Goal: Find specific page/section: Find specific page/section

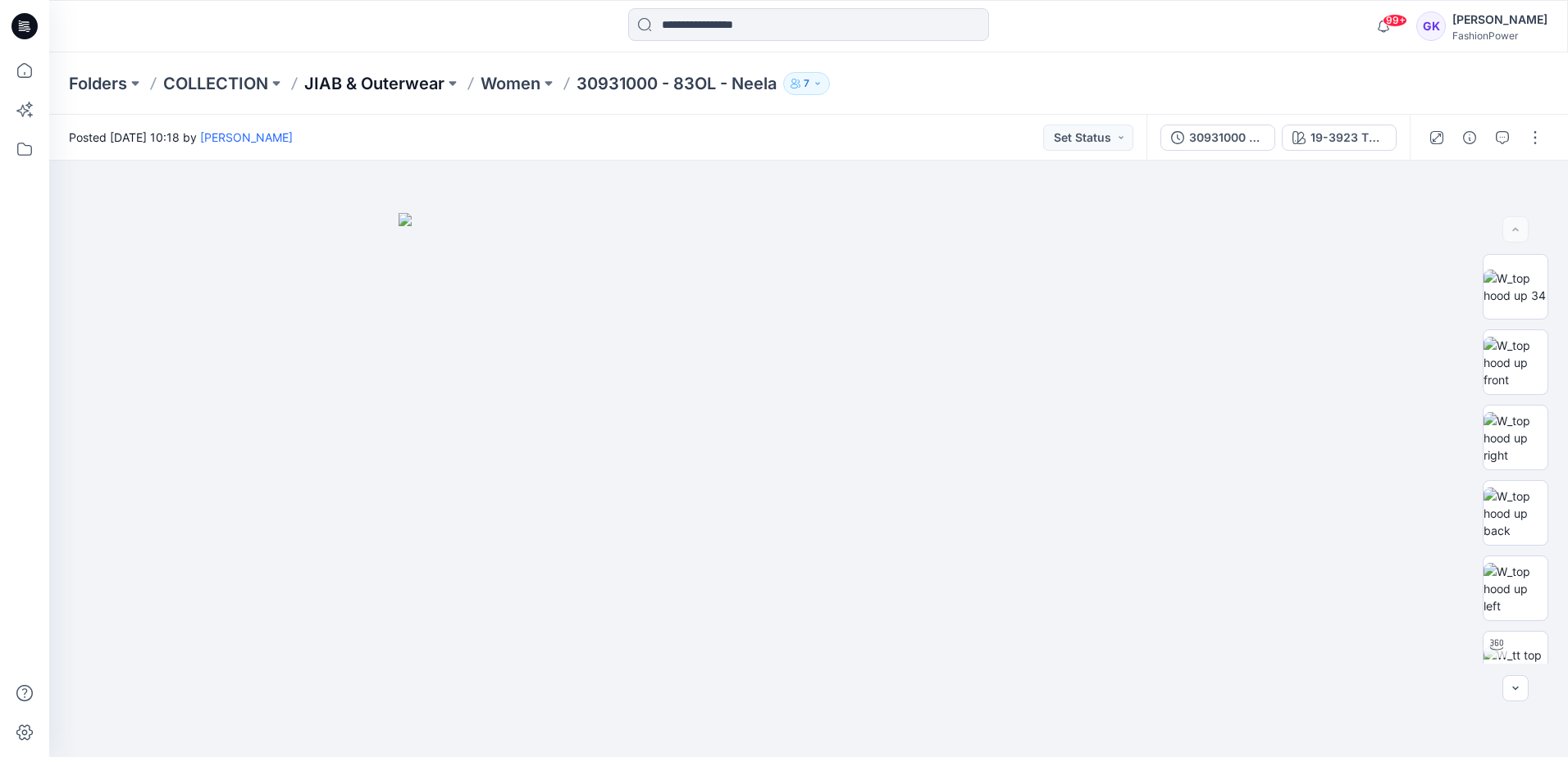
click at [392, 79] on p "JIAB & Outerwear" at bounding box center [374, 84] width 140 height 23
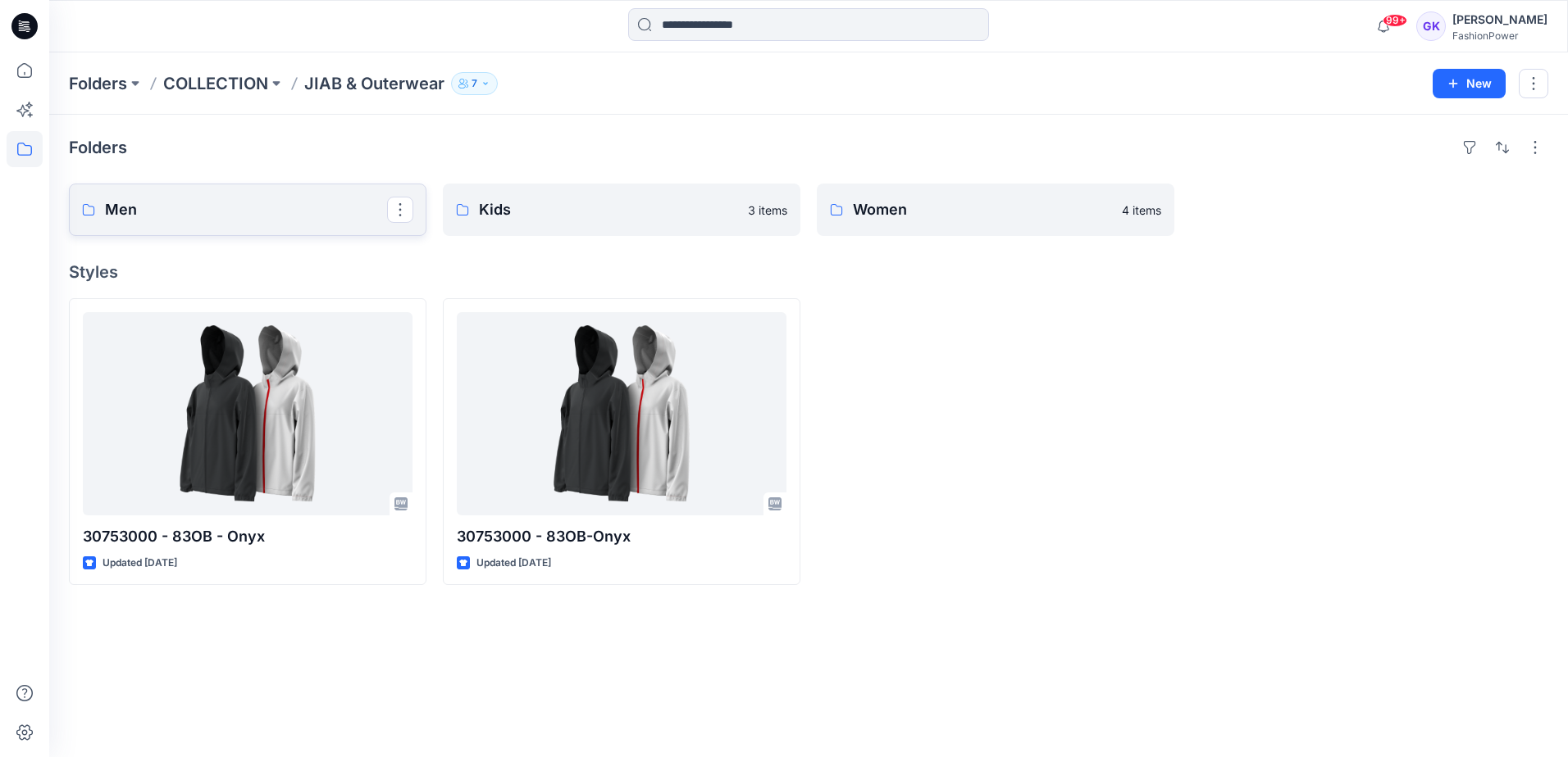
click at [213, 224] on link "Men" at bounding box center [248, 210] width 357 height 52
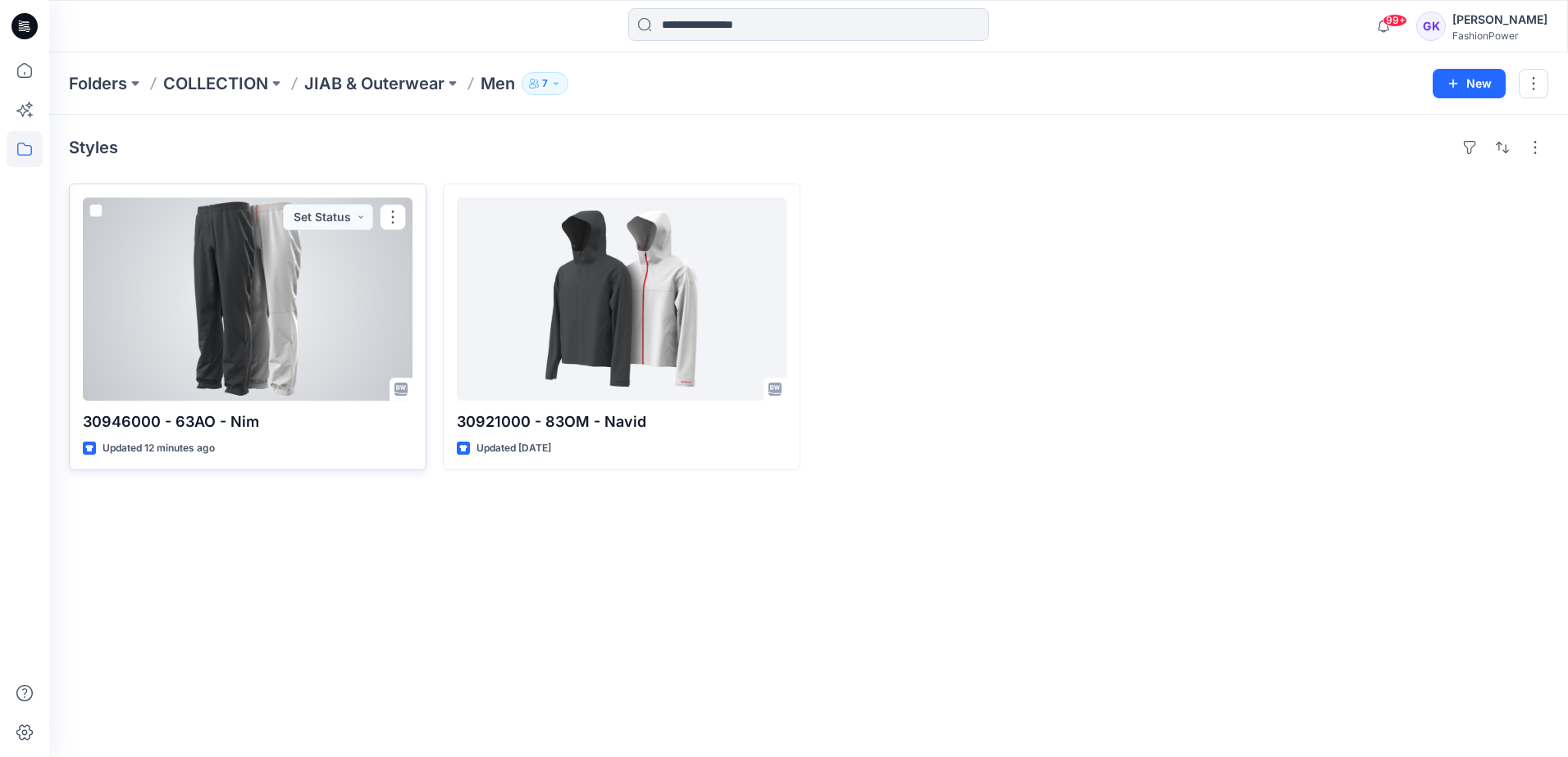
click at [268, 304] on div at bounding box center [248, 299] width 329 height 203
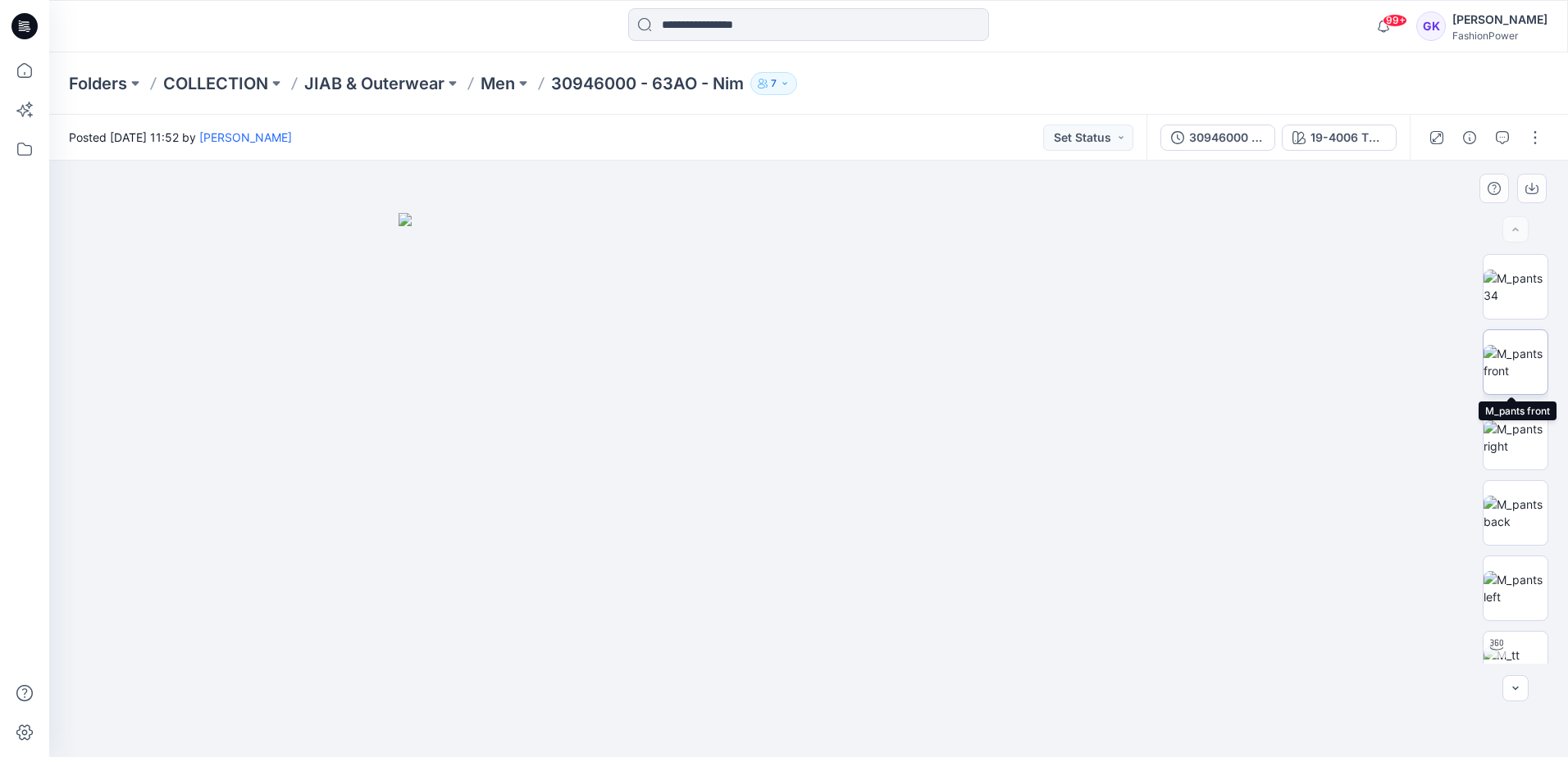
click at [1521, 359] on img at bounding box center [1515, 362] width 64 height 35
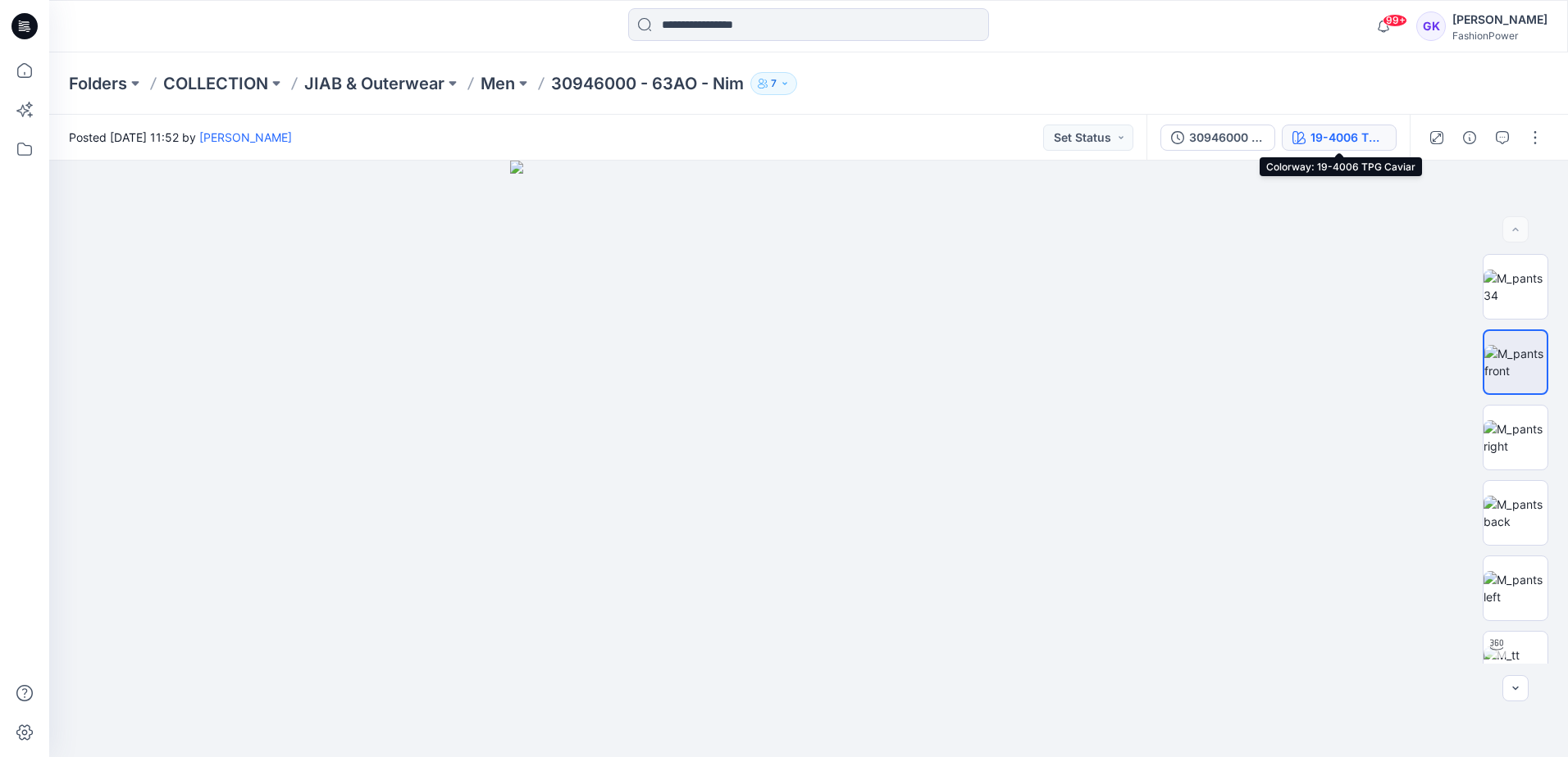
click at [1302, 132] on icon "button" at bounding box center [1299, 138] width 13 height 13
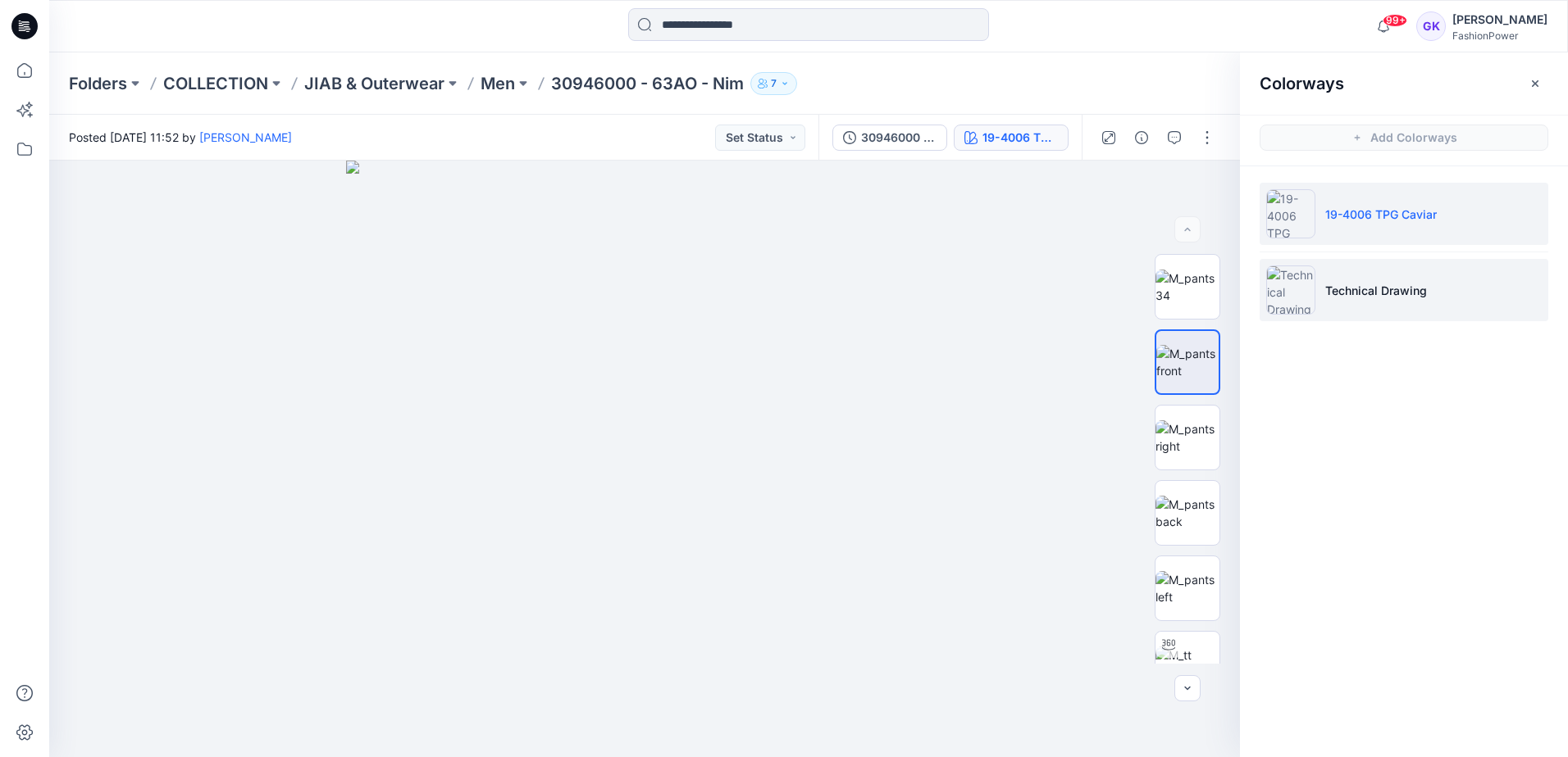
click at [1382, 285] on p "Technical Drawing" at bounding box center [1375, 291] width 102 height 17
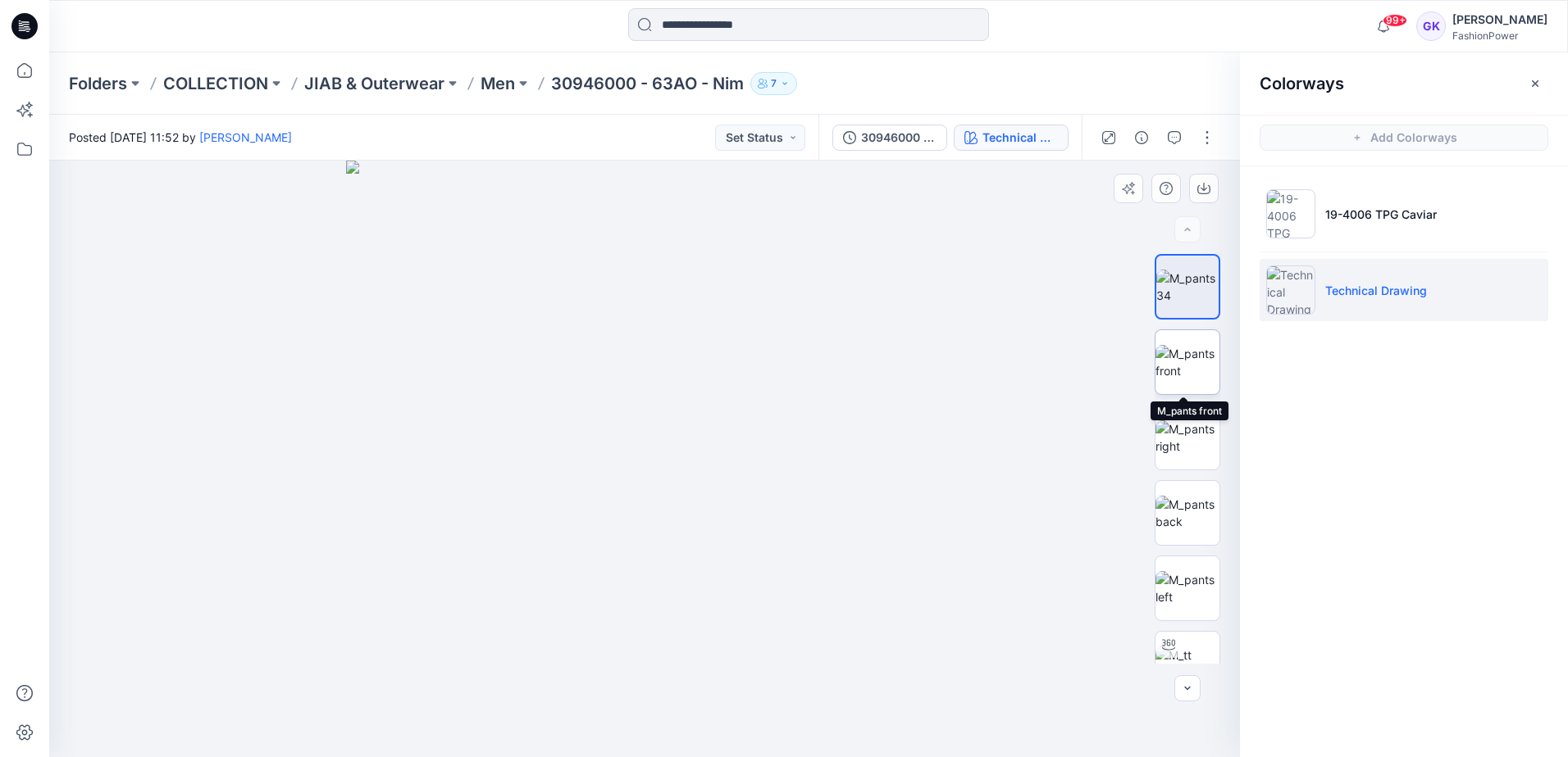
click at [1194, 362] on img at bounding box center [1187, 362] width 64 height 35
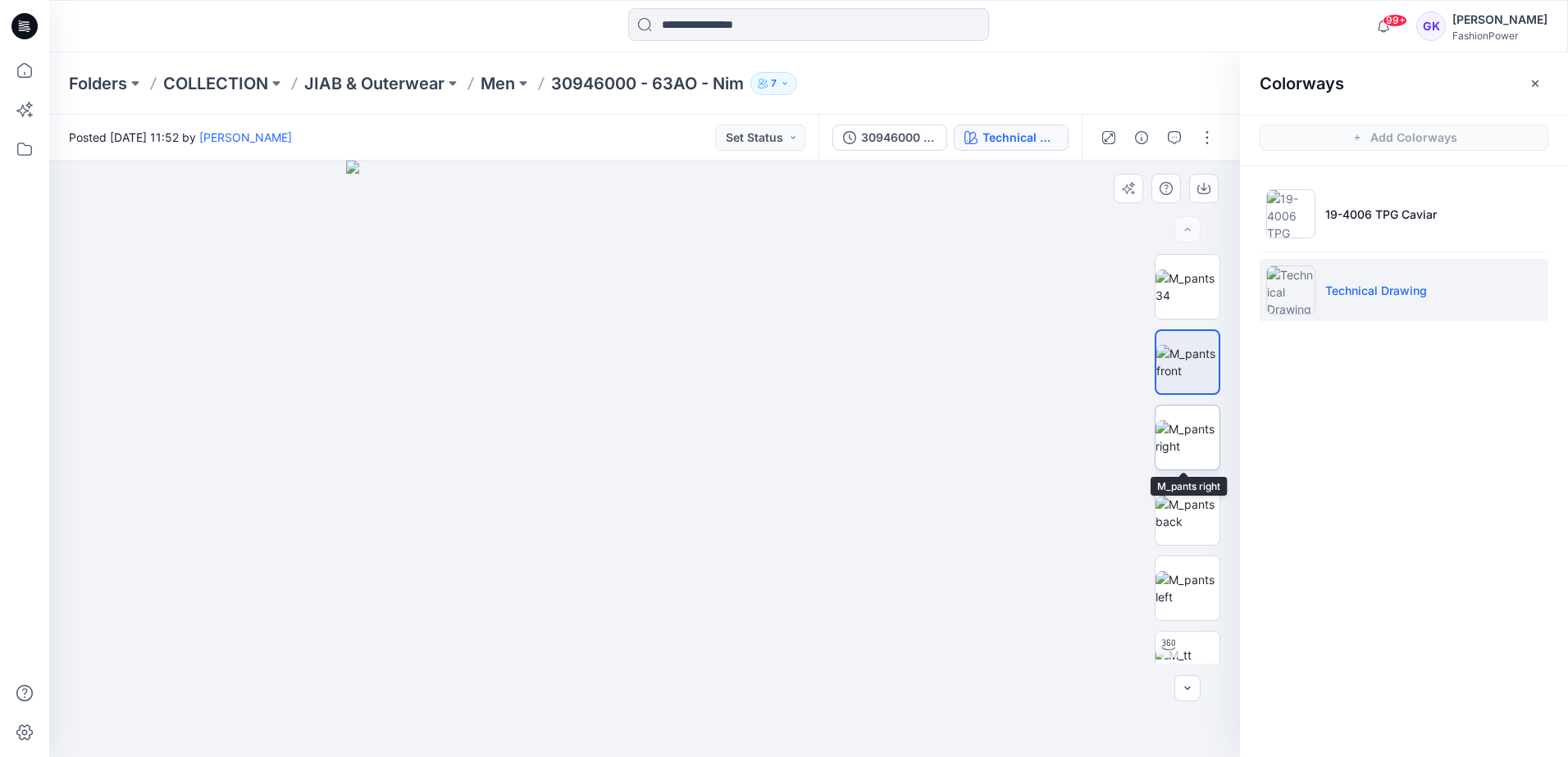
click at [1160, 441] on img at bounding box center [1187, 438] width 64 height 35
